Goal: Entertainment & Leisure: Consume media (video, audio)

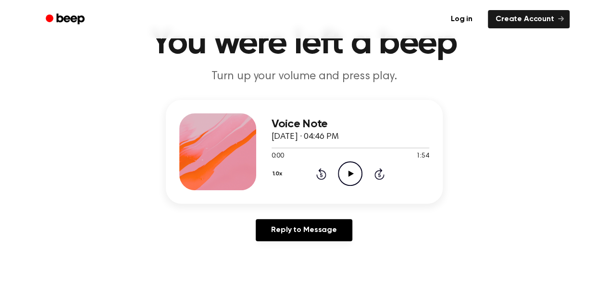
scroll to position [51, 0]
click at [355, 178] on icon "Play Audio" at bounding box center [350, 173] width 25 height 25
click at [355, 178] on icon "Pause Audio" at bounding box center [350, 173] width 25 height 25
click at [355, 178] on icon "Play Audio" at bounding box center [350, 173] width 25 height 25
click at [355, 178] on icon "Pause Audio" at bounding box center [350, 173] width 25 height 25
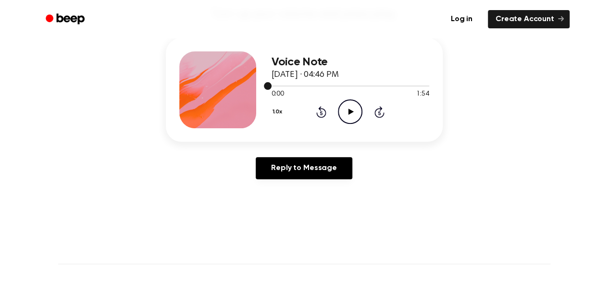
scroll to position [115, 0]
